Goal: Task Accomplishment & Management: Use online tool/utility

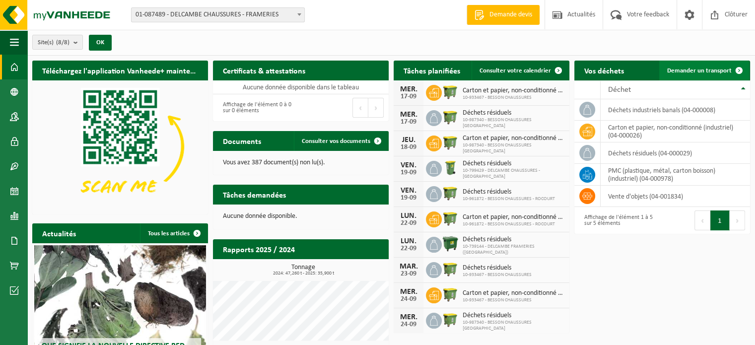
click at [710, 69] on span "Demander un transport" at bounding box center [699, 70] width 64 height 6
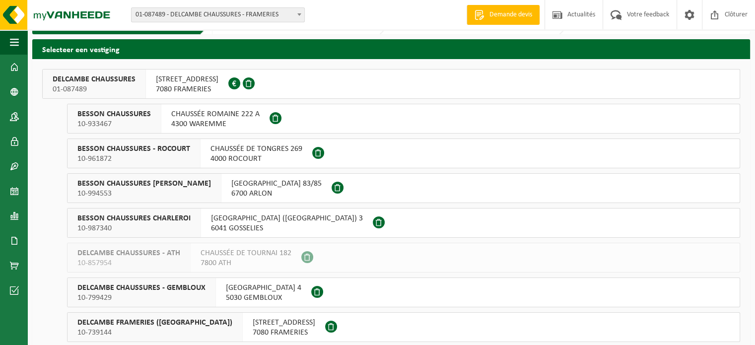
scroll to position [50, 0]
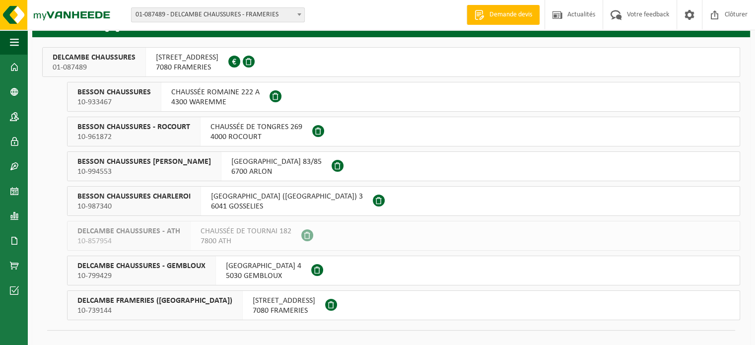
click at [284, 306] on span "7080 FRAMERIES" at bounding box center [284, 311] width 63 height 10
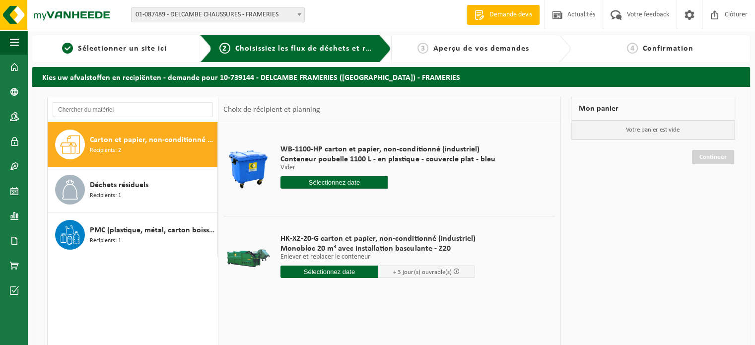
click at [328, 274] on input "text" at bounding box center [328, 271] width 97 height 12
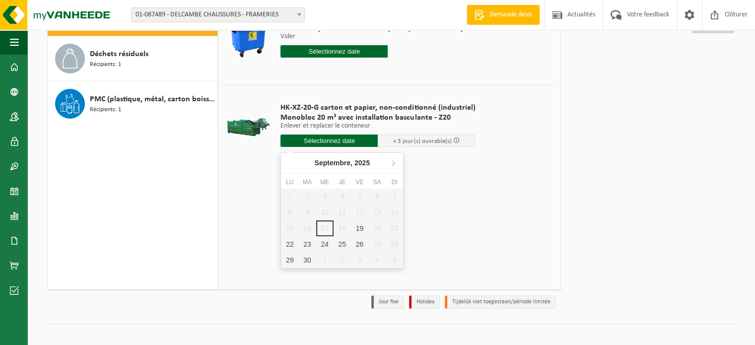
scroll to position [139, 0]
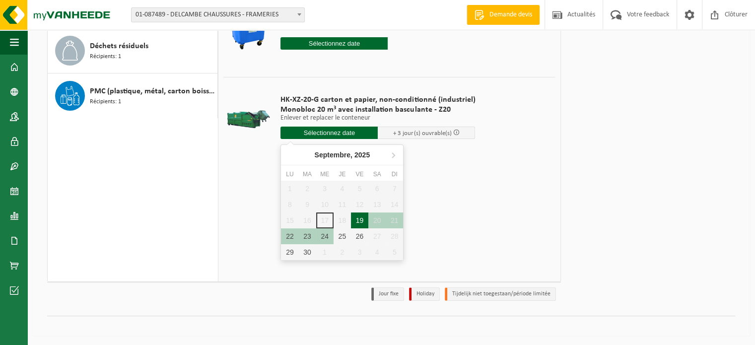
click at [359, 222] on div "19" at bounding box center [359, 220] width 17 height 16
type input "à partir de 2025-09-19"
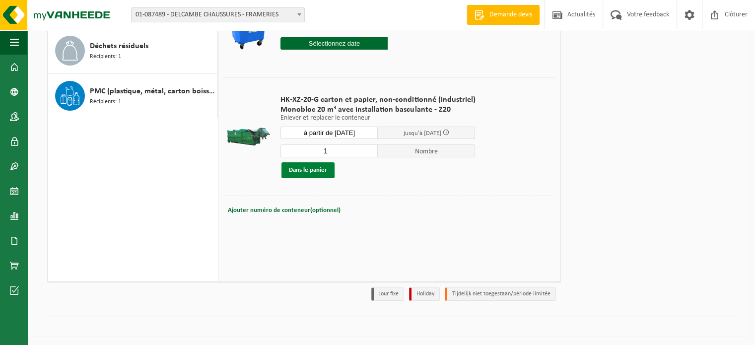
click at [313, 170] on button "Dans le panier" at bounding box center [307, 170] width 53 height 16
click at [721, 61] on link "Continuer" at bounding box center [713, 61] width 42 height 14
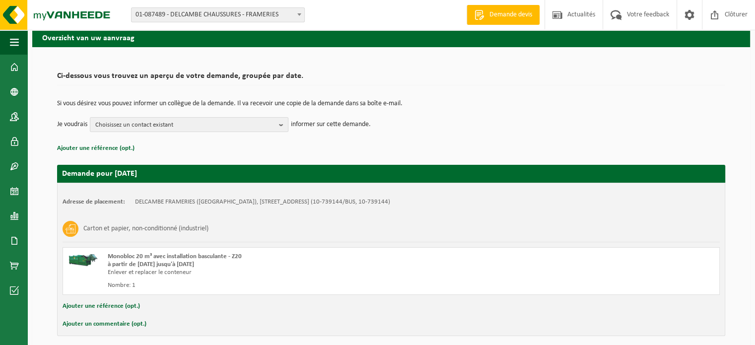
scroll to position [80, 0]
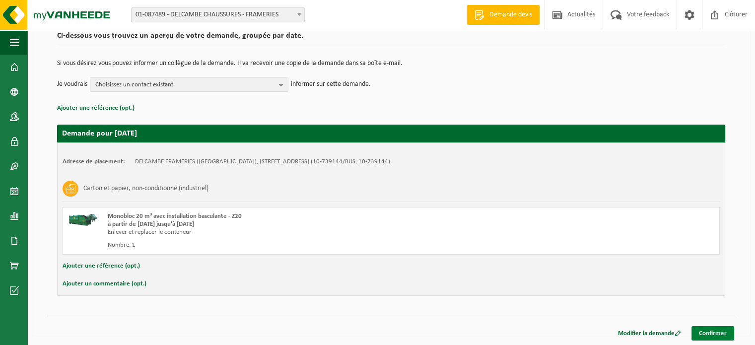
click at [705, 330] on link "Confirmer" at bounding box center [712, 333] width 43 height 14
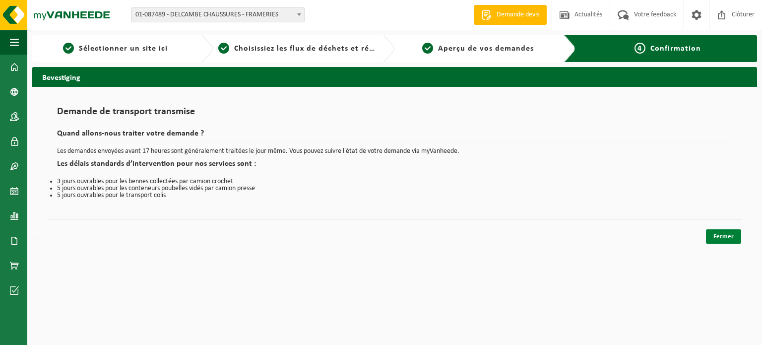
click at [722, 237] on link "Fermer" at bounding box center [723, 236] width 35 height 14
